Goal: Transaction & Acquisition: Purchase product/service

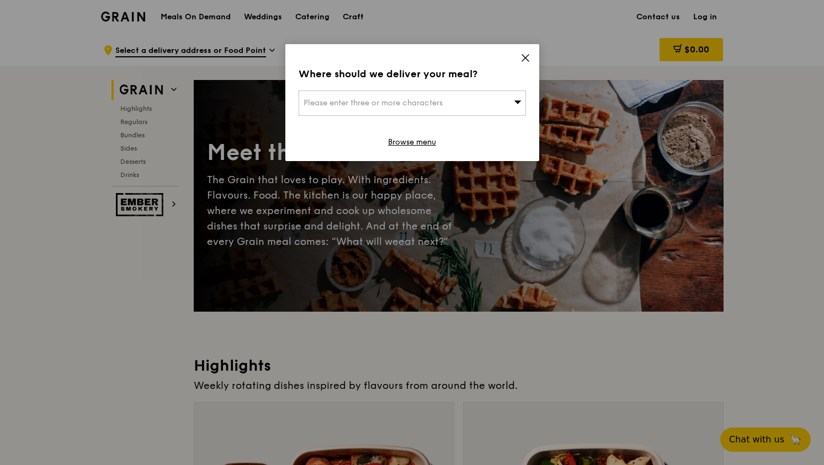
click at [415, 140] on link "Browse menu" at bounding box center [412, 142] width 48 height 11
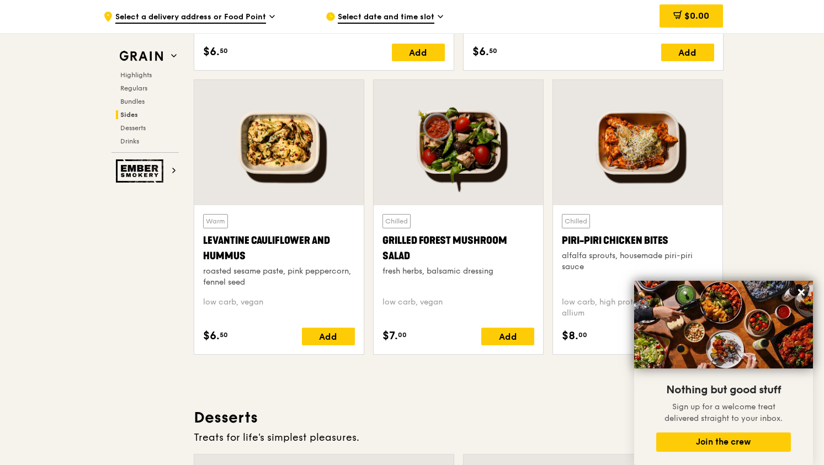
scroll to position [2782, 0]
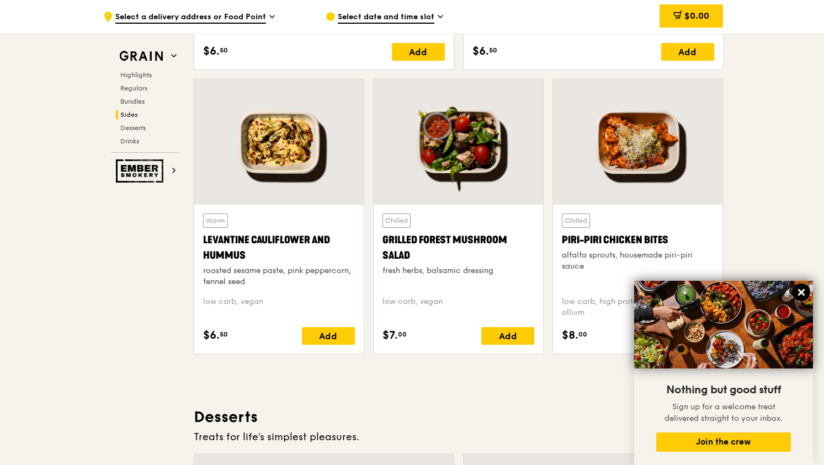
click at [802, 292] on icon at bounding box center [801, 292] width 7 height 7
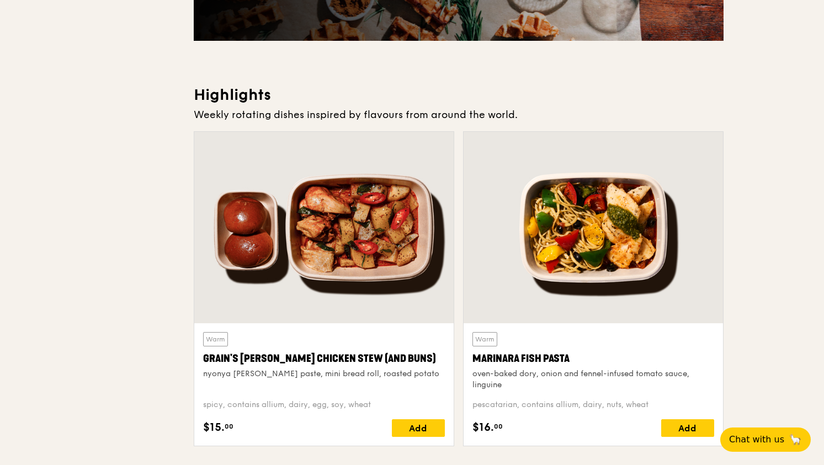
scroll to position [0, 0]
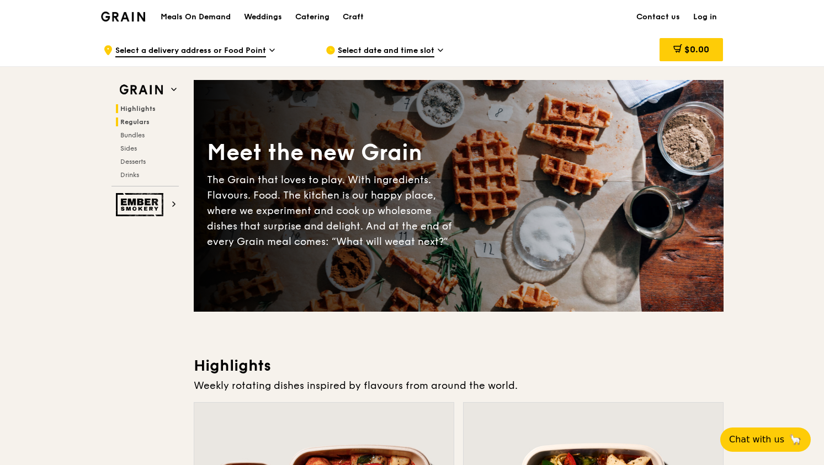
click at [137, 119] on span "Regulars" at bounding box center [134, 122] width 29 height 8
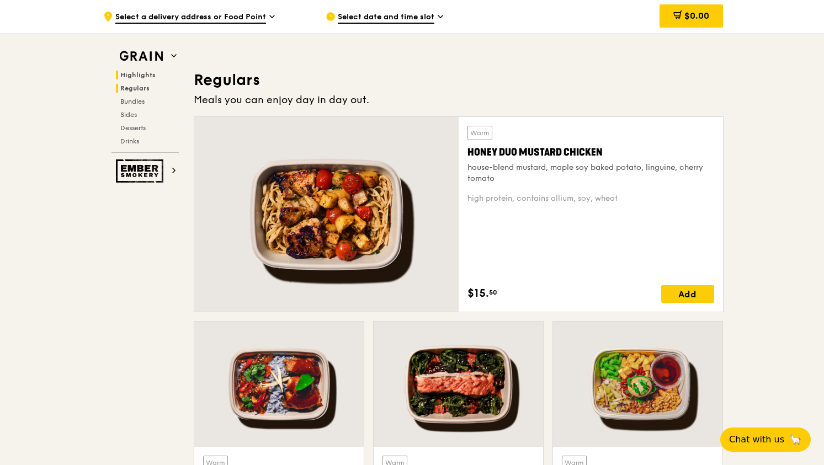
scroll to position [726, 0]
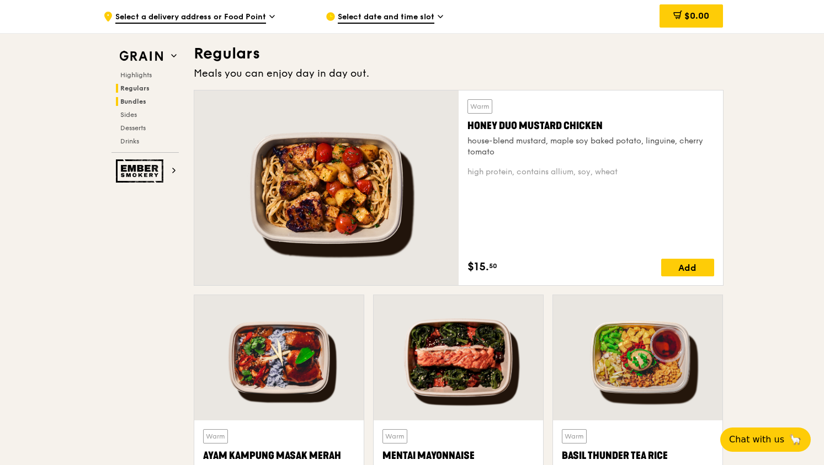
click at [134, 99] on span "Bundles" at bounding box center [133, 102] width 26 height 8
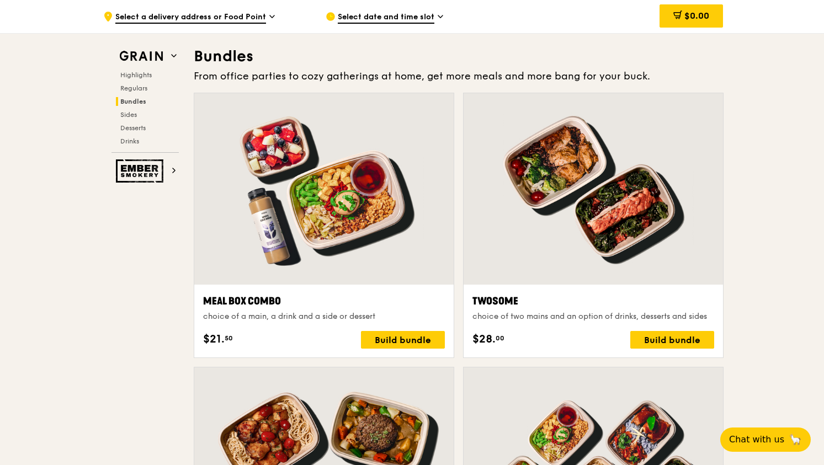
scroll to position [1589, 0]
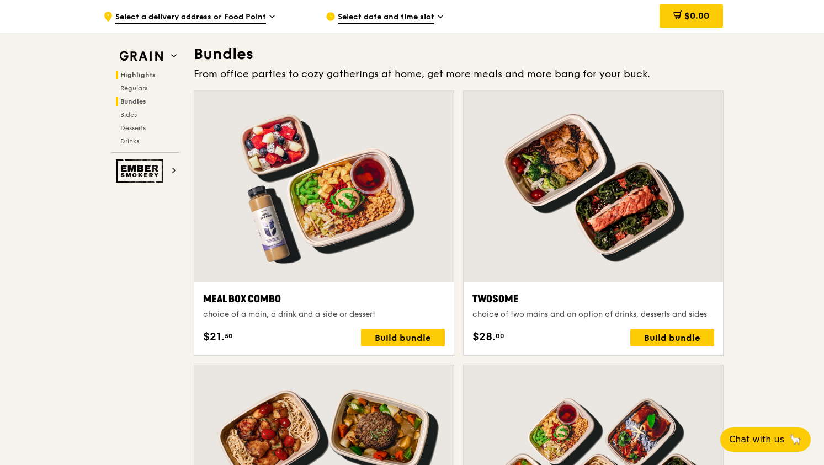
click at [135, 77] on span "Highlights" at bounding box center [137, 75] width 35 height 8
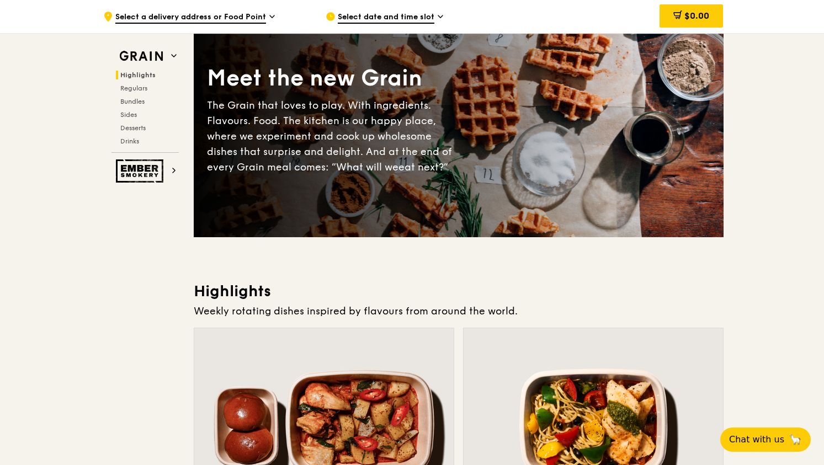
scroll to position [0, 0]
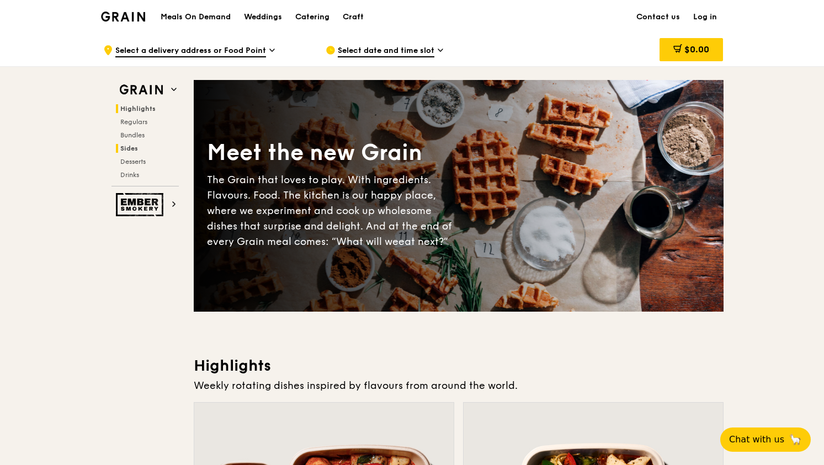
click at [126, 147] on span "Sides" at bounding box center [129, 149] width 18 height 8
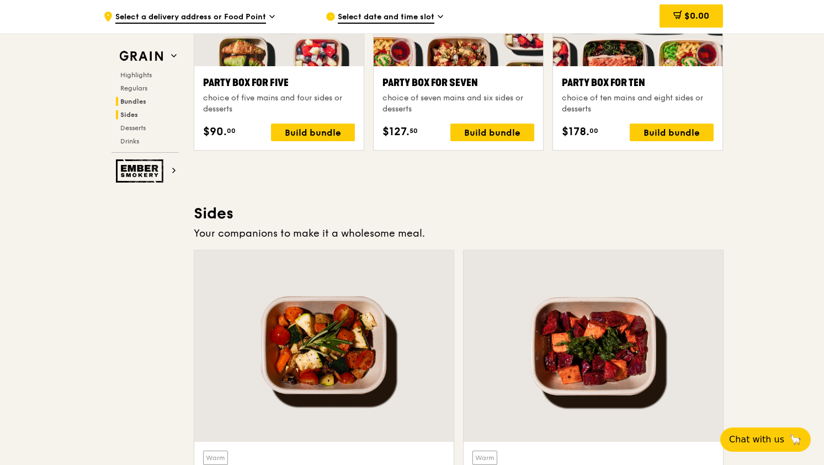
scroll to position [2459, 0]
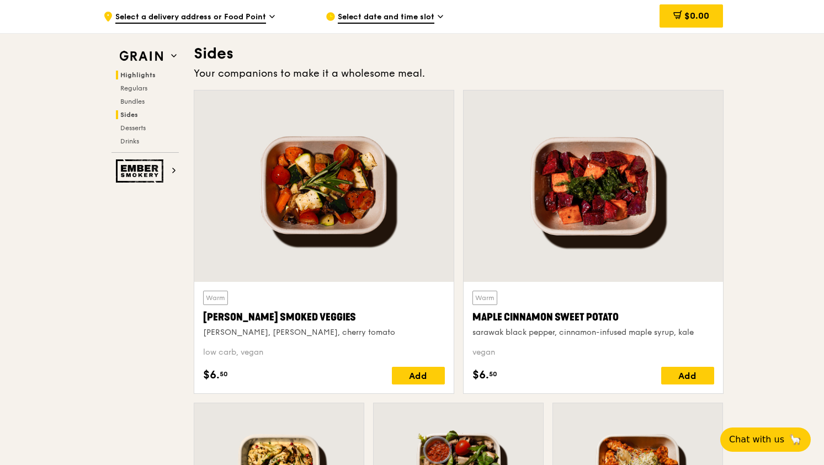
click at [134, 75] on span "Highlights" at bounding box center [137, 75] width 35 height 8
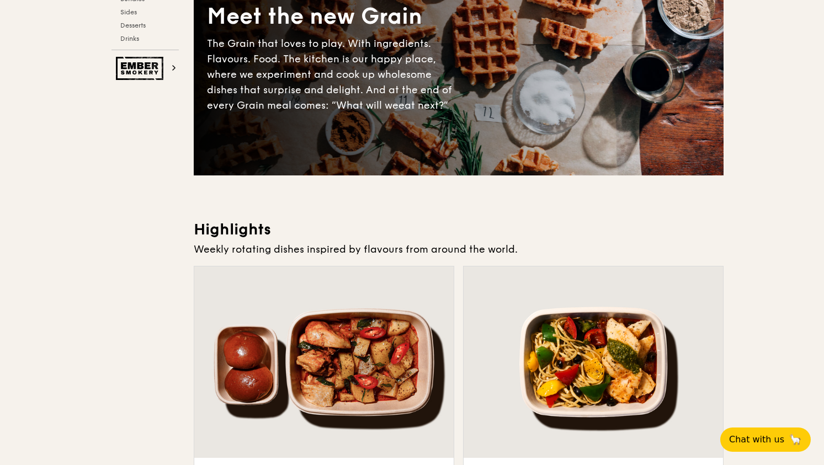
scroll to position [0, 0]
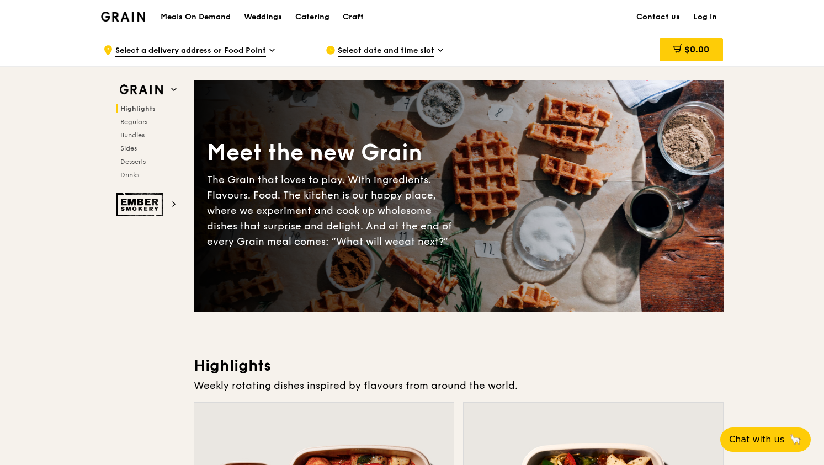
click at [206, 16] on h1 "Meals On Demand" at bounding box center [196, 17] width 70 height 11
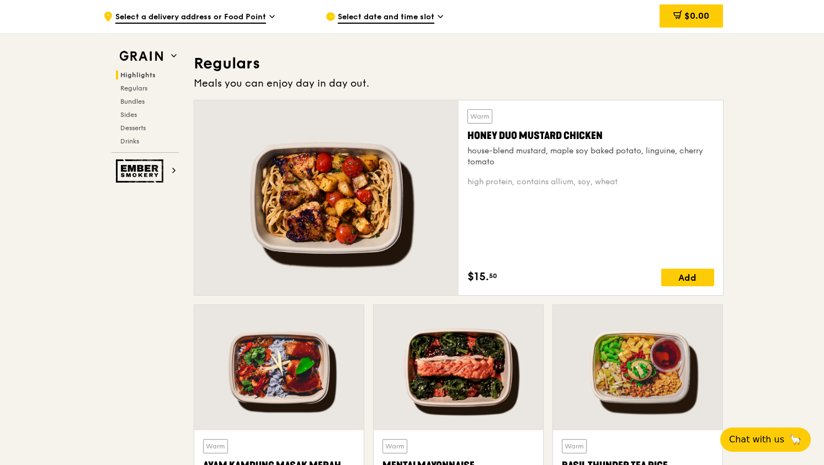
scroll to position [717, 0]
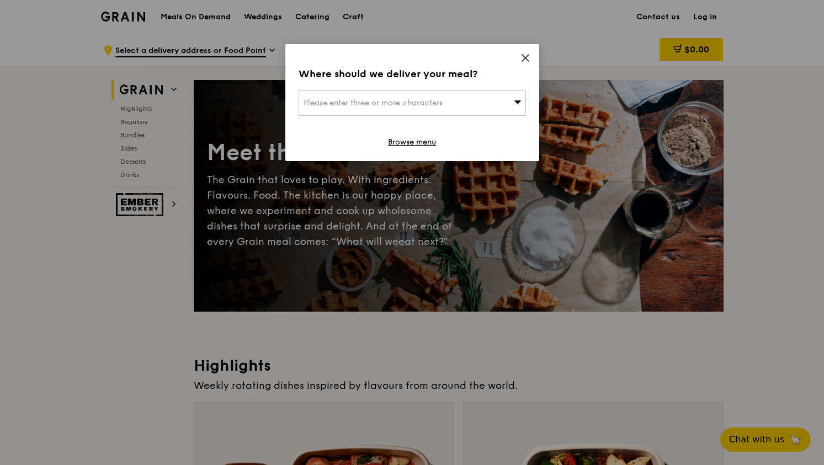
click at [524, 56] on icon at bounding box center [525, 58] width 7 height 7
